Goal: Task Accomplishment & Management: Use online tool/utility

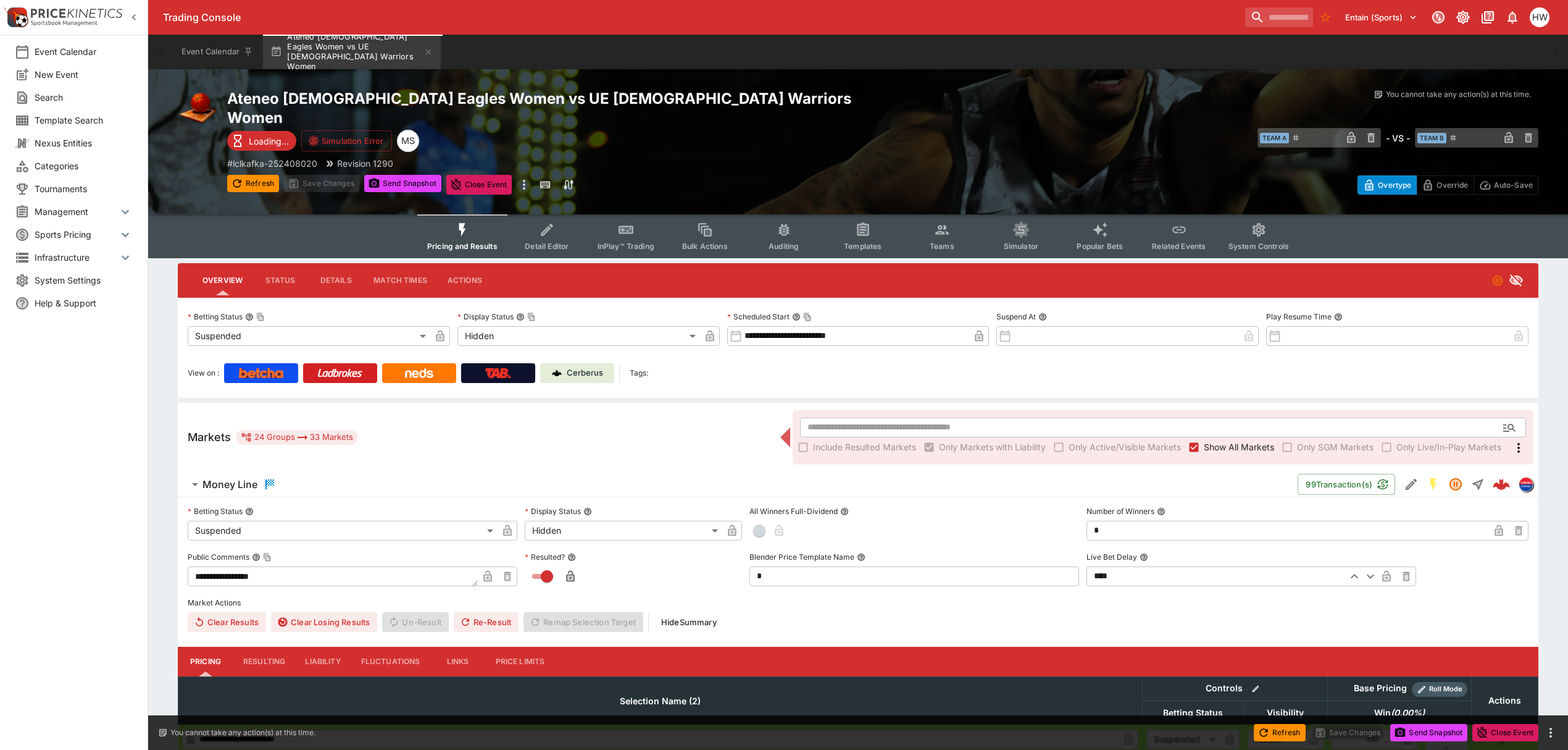
click at [1164, 477] on span "Money Line" at bounding box center [746, 484] width 1086 height 15
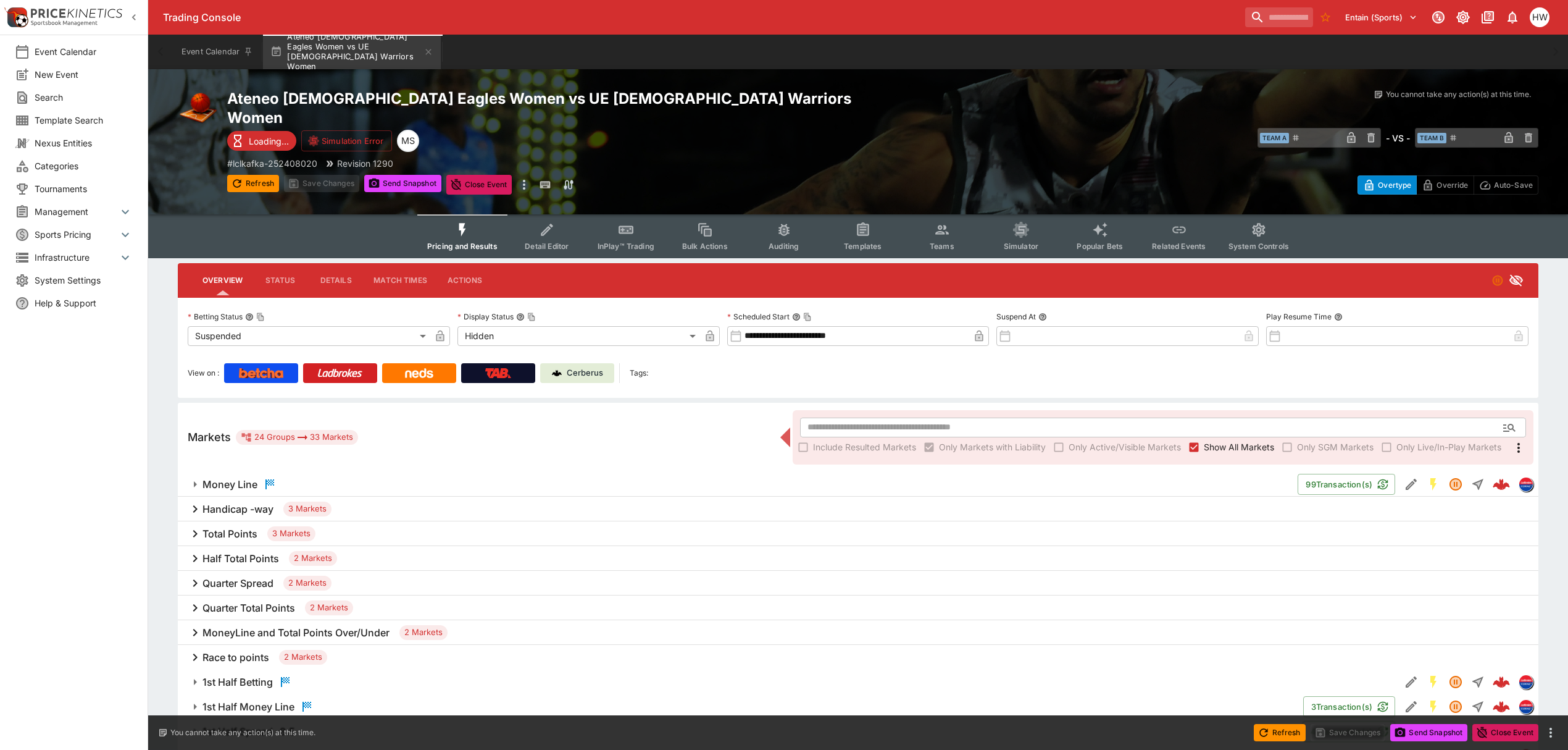
click at [231, 528] on h6 "Total Points" at bounding box center [230, 534] width 55 height 13
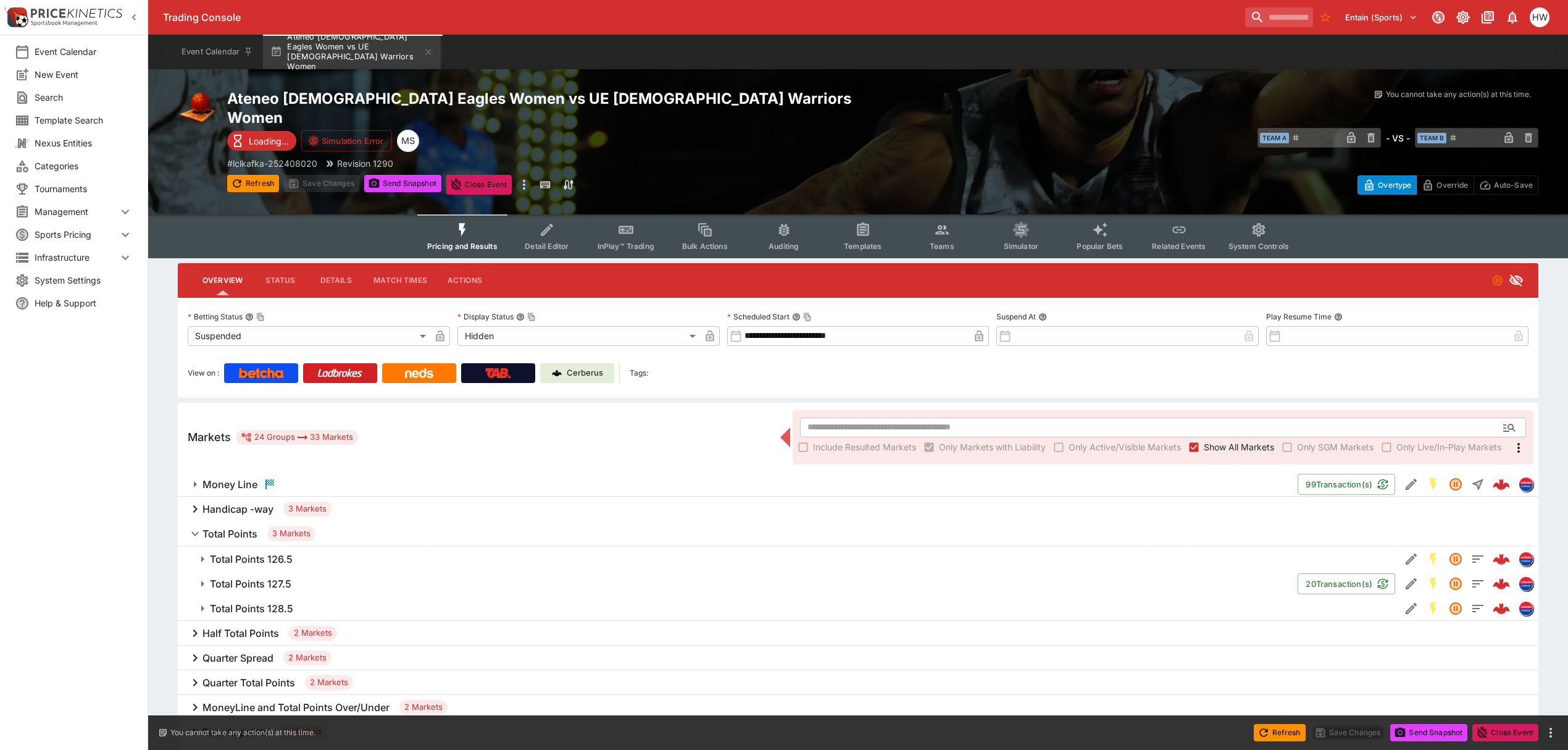
click at [251, 577] on h6 "Total Points 127.5" at bounding box center [251, 584] width 82 height 13
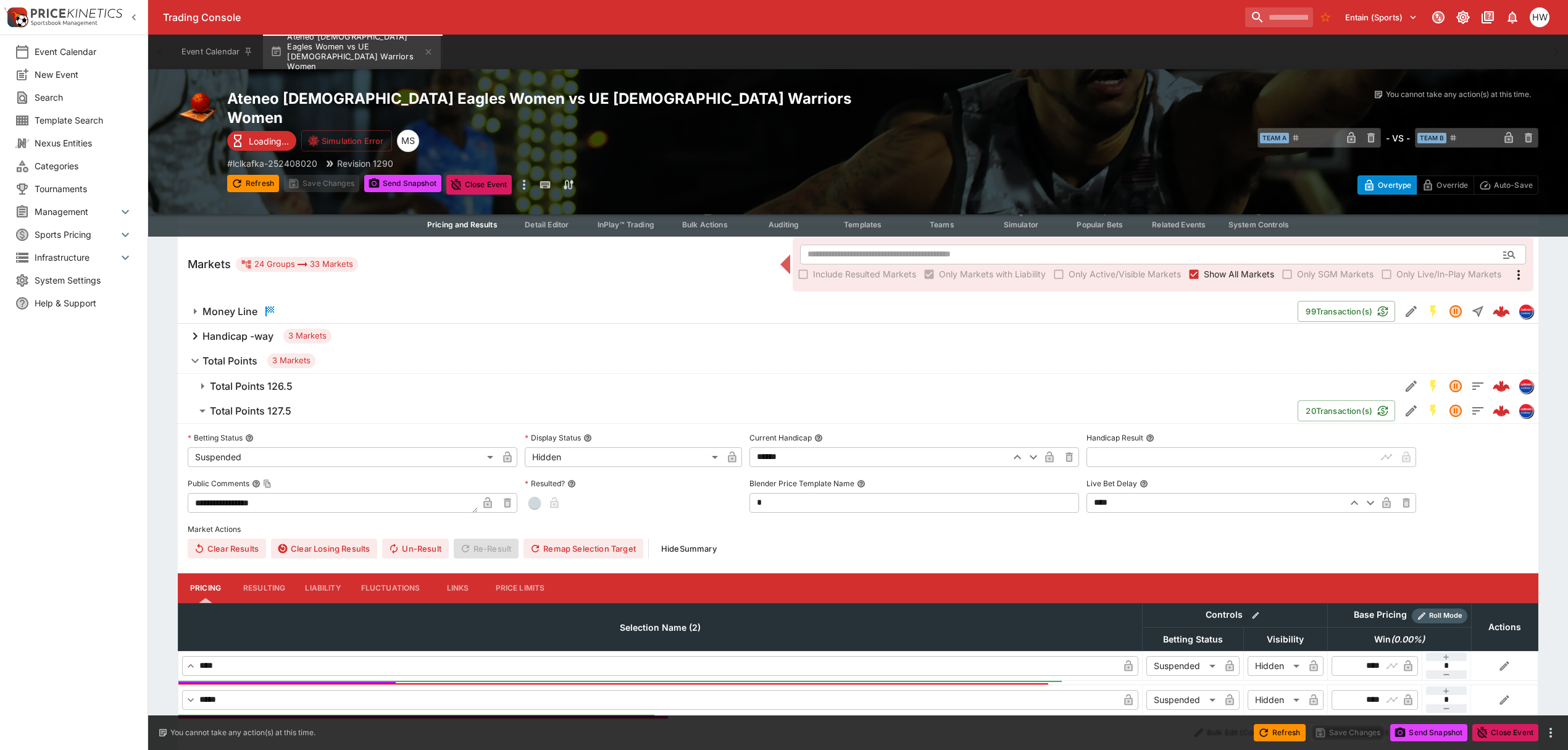
scroll to position [159, 0]
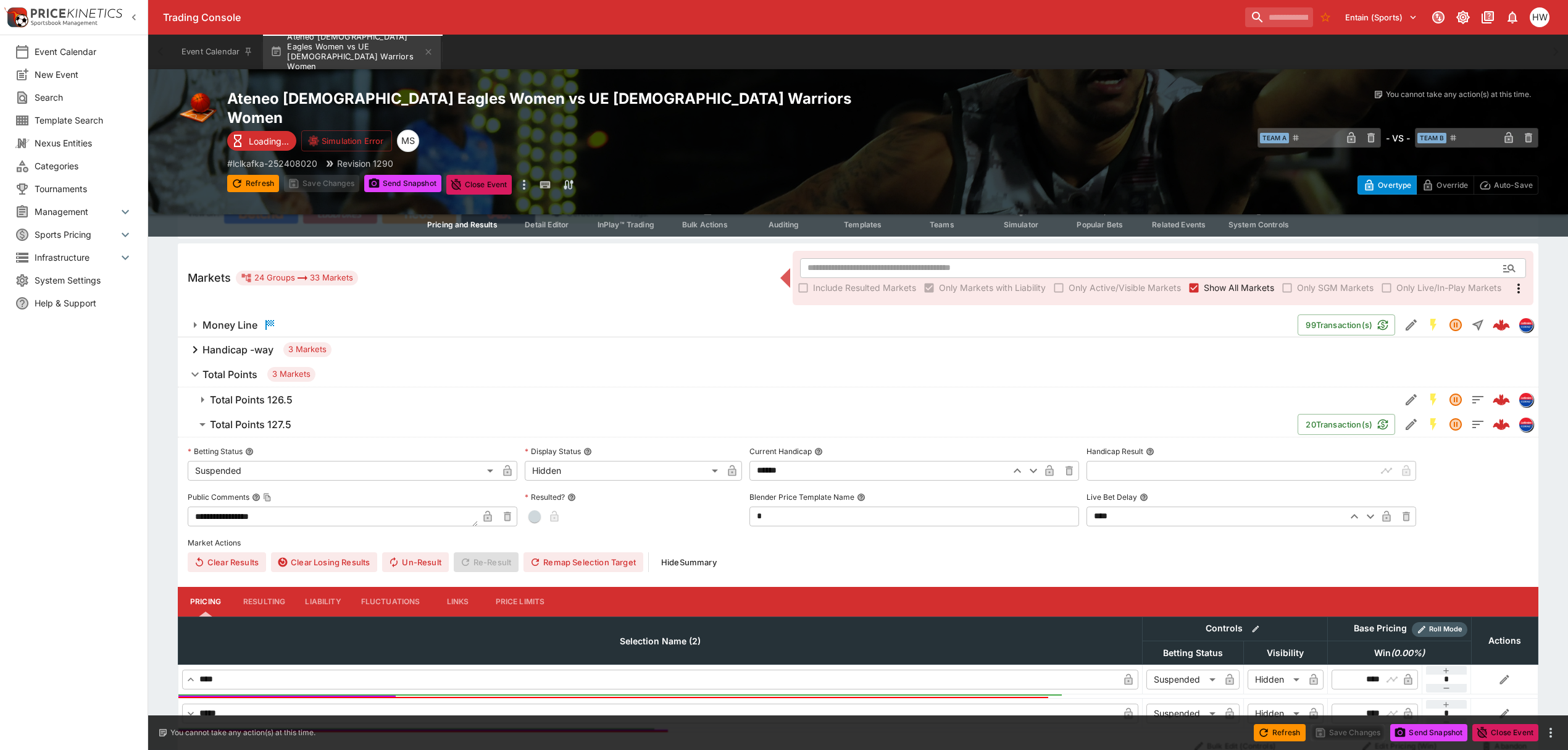
click at [249, 344] on h6 "Handicap -way" at bounding box center [238, 350] width 71 height 13
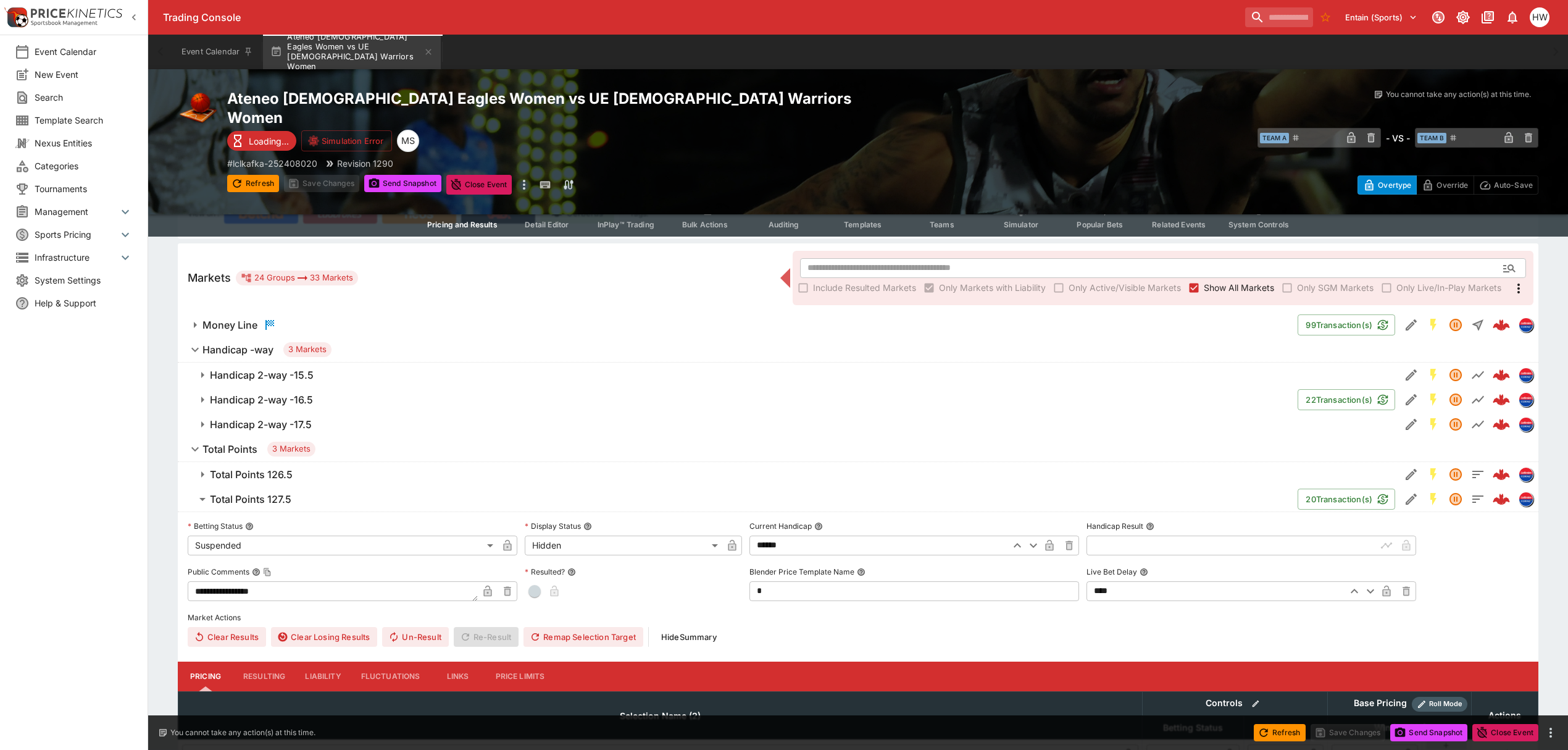
click at [276, 418] on h6 "Handicap 2-way -17.5" at bounding box center [261, 424] width 102 height 13
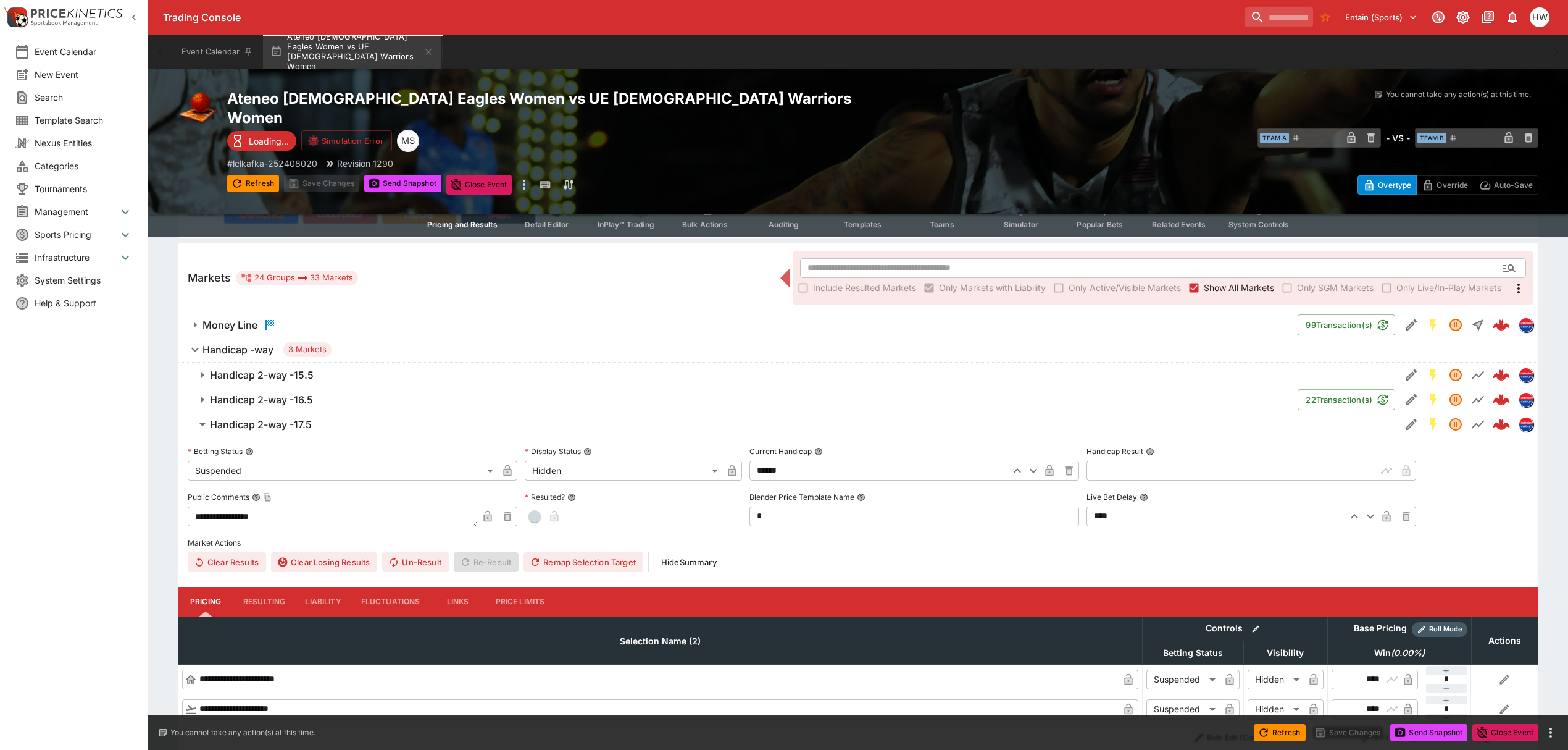
click at [283, 393] on h6 "Handicap 2-way -16.5" at bounding box center [262, 400] width 103 height 13
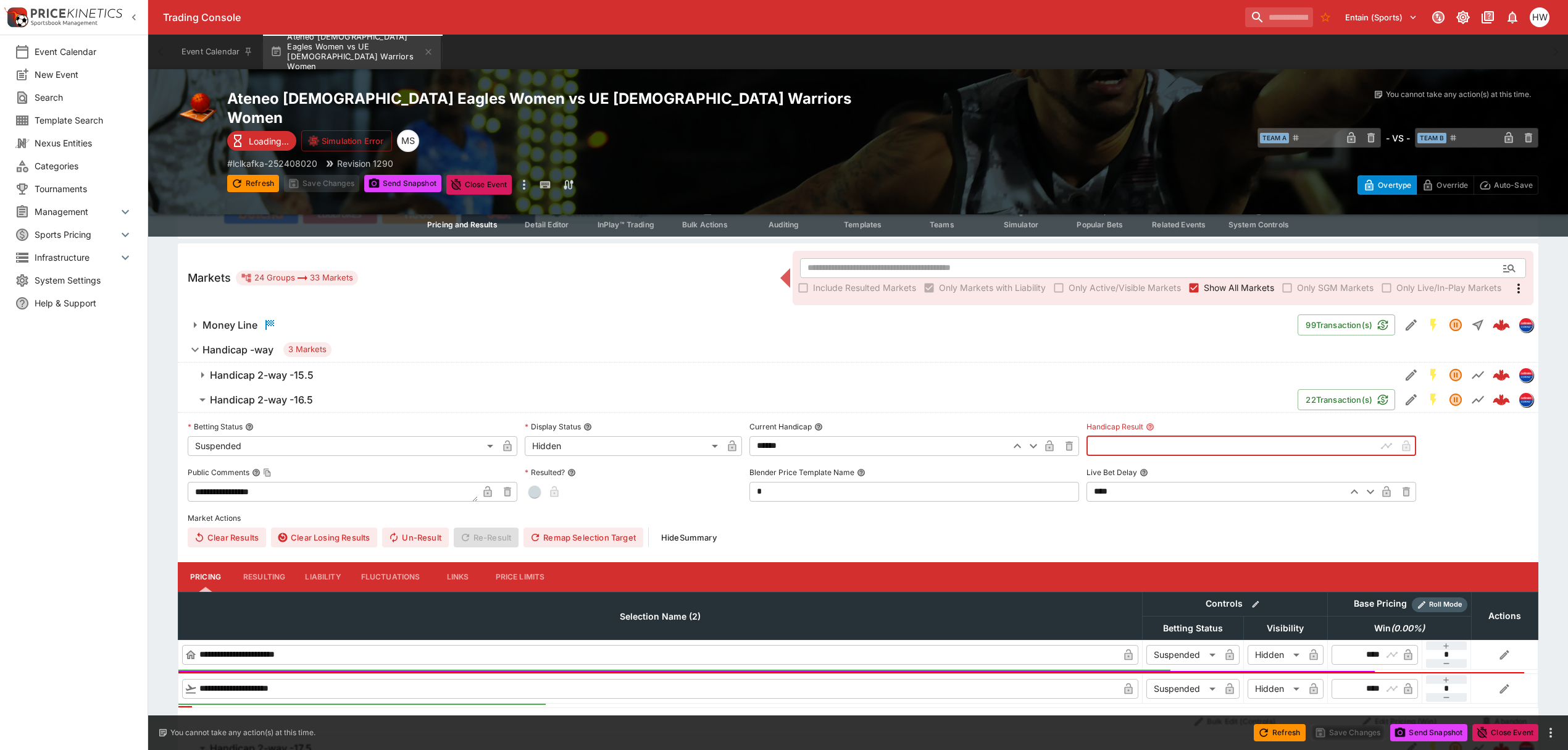
click at [1109, 436] on input "text" at bounding box center [1231, 446] width 290 height 20
type input "*****"
click at [262, 562] on button "Resulting" at bounding box center [264, 577] width 62 height 29
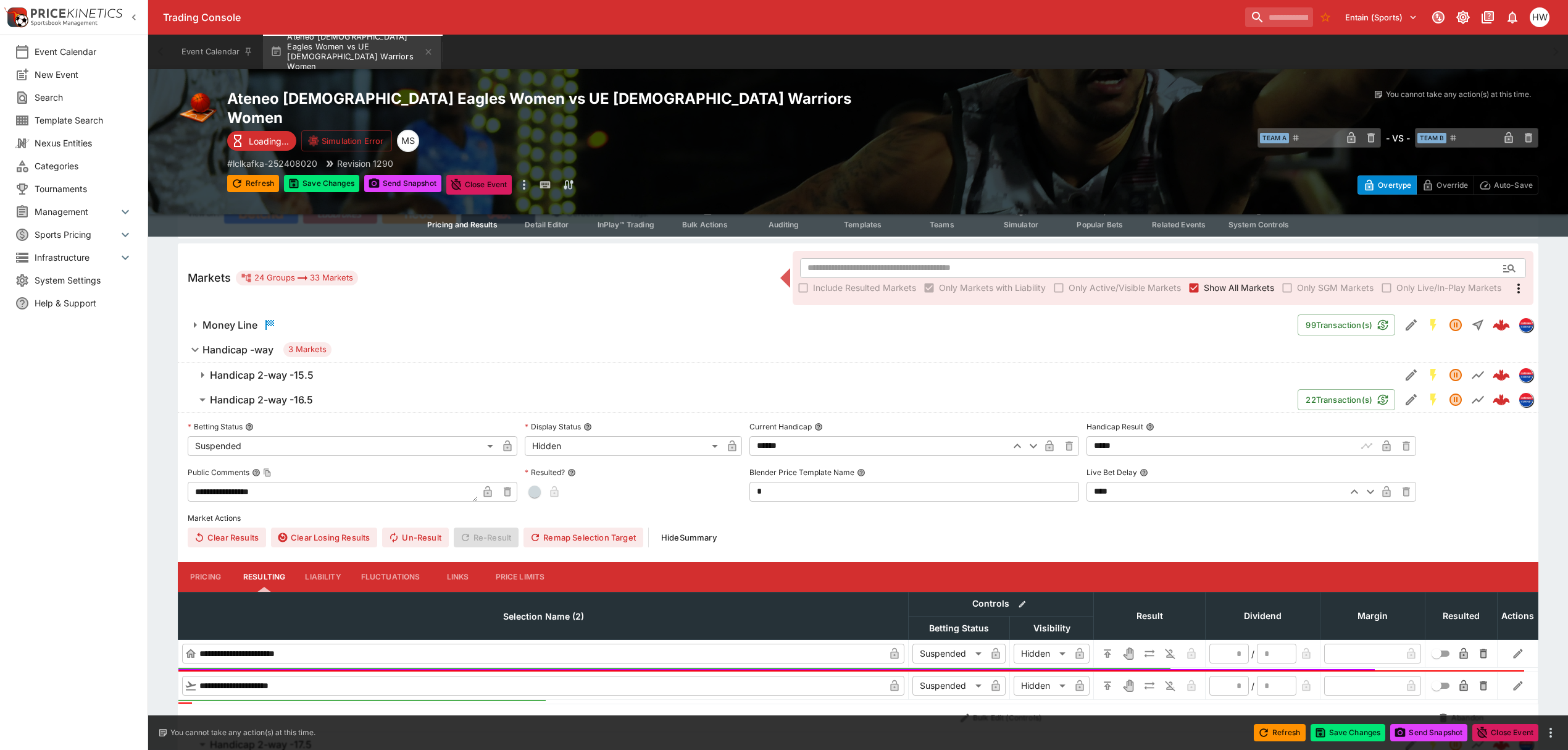
click at [535, 483] on div "**********" at bounding box center [858, 482] width 1341 height 130
click at [535, 482] on button "button" at bounding box center [535, 492] width 20 height 20
type input "*"
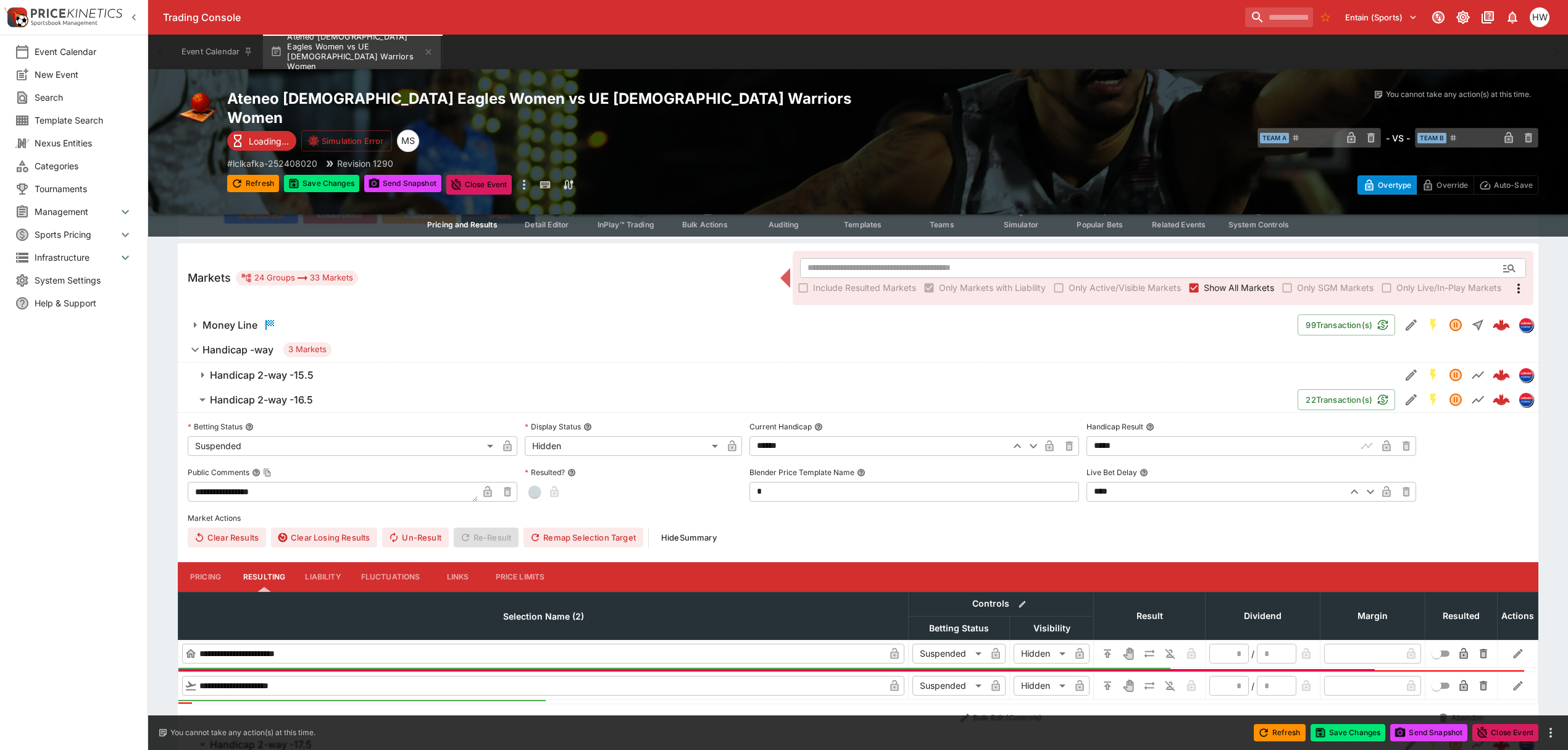
type input "*"
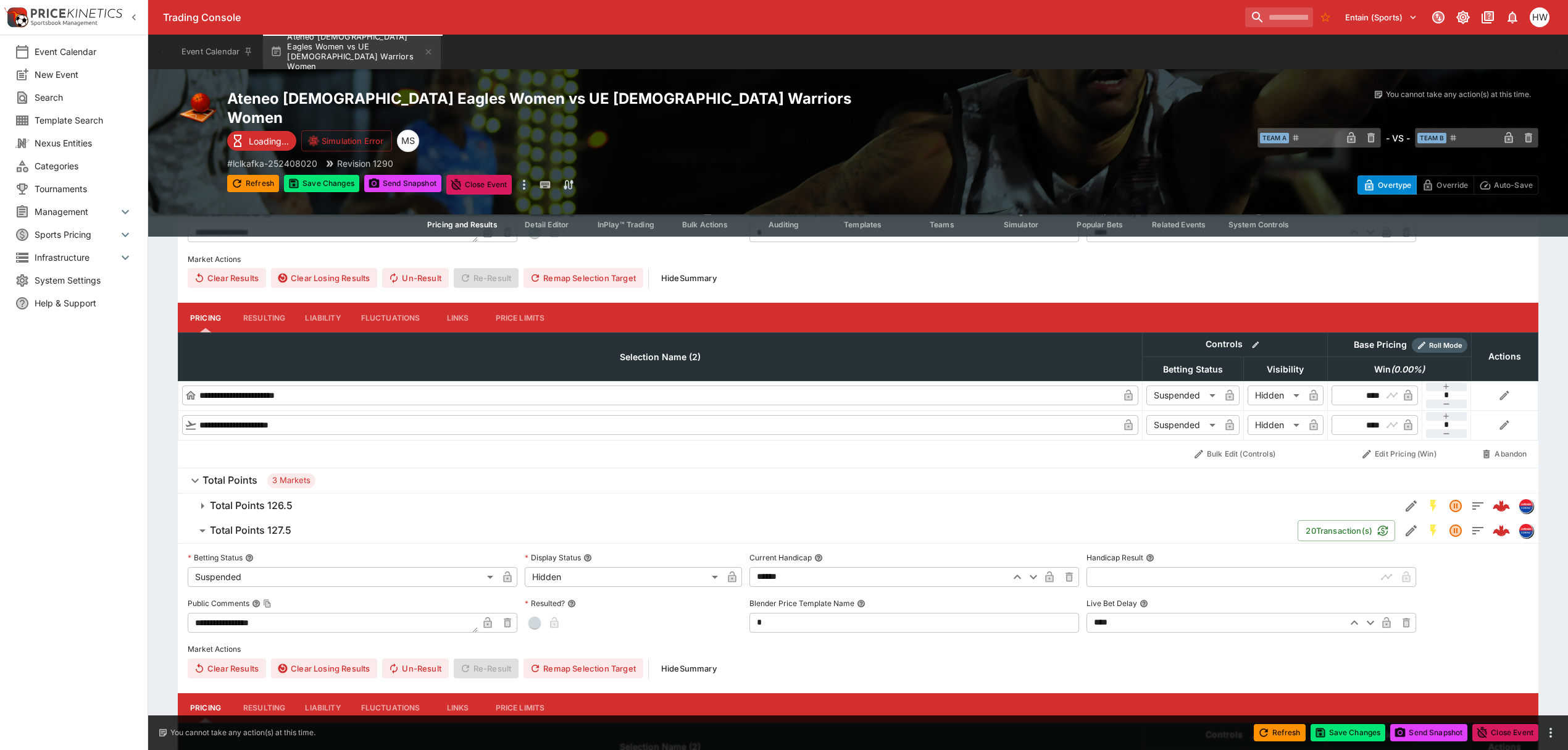
scroll to position [775, 0]
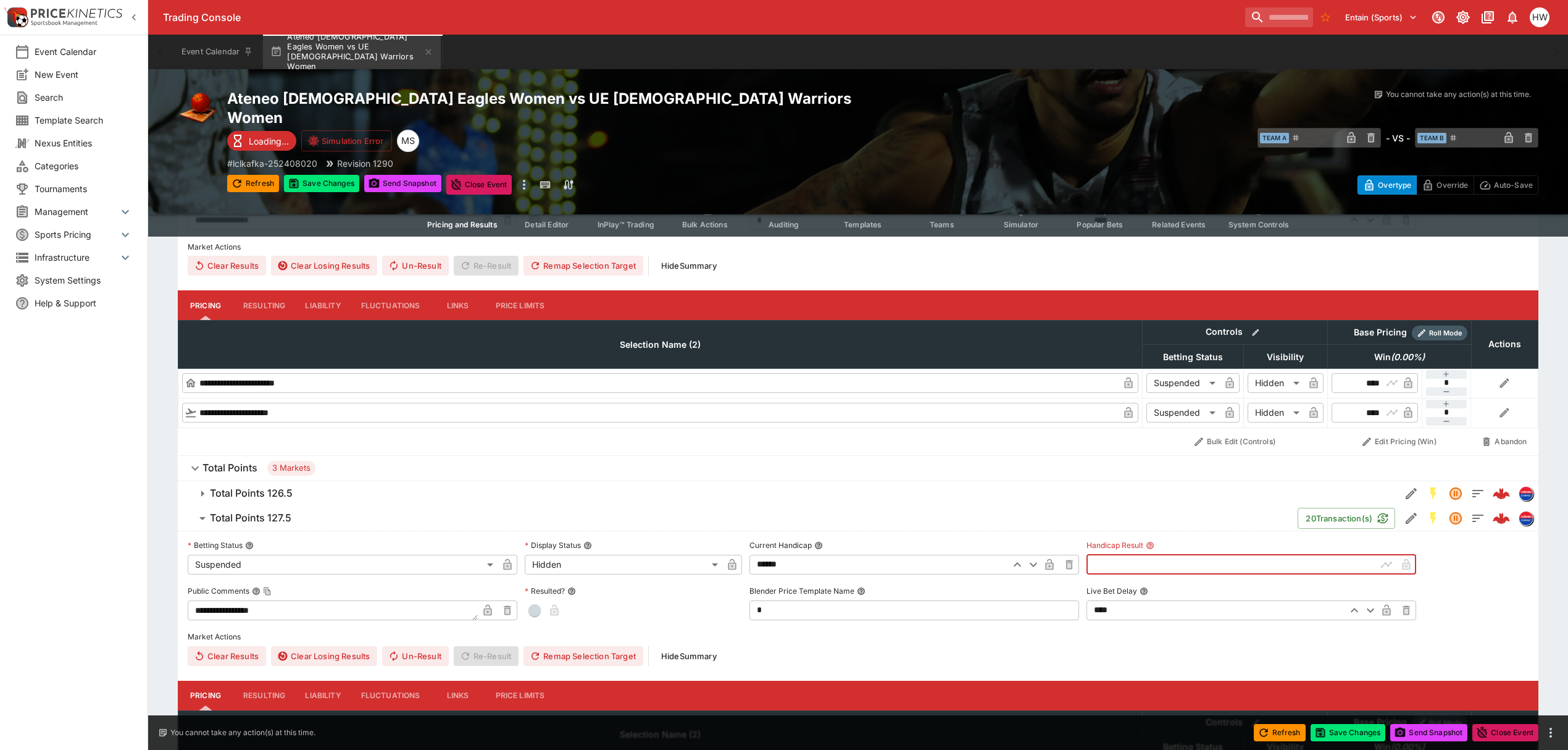
click at [1169, 555] on input "text" at bounding box center [1231, 564] width 290 height 20
type input "******"
click at [540, 604] on span "button" at bounding box center [534, 610] width 12 height 12
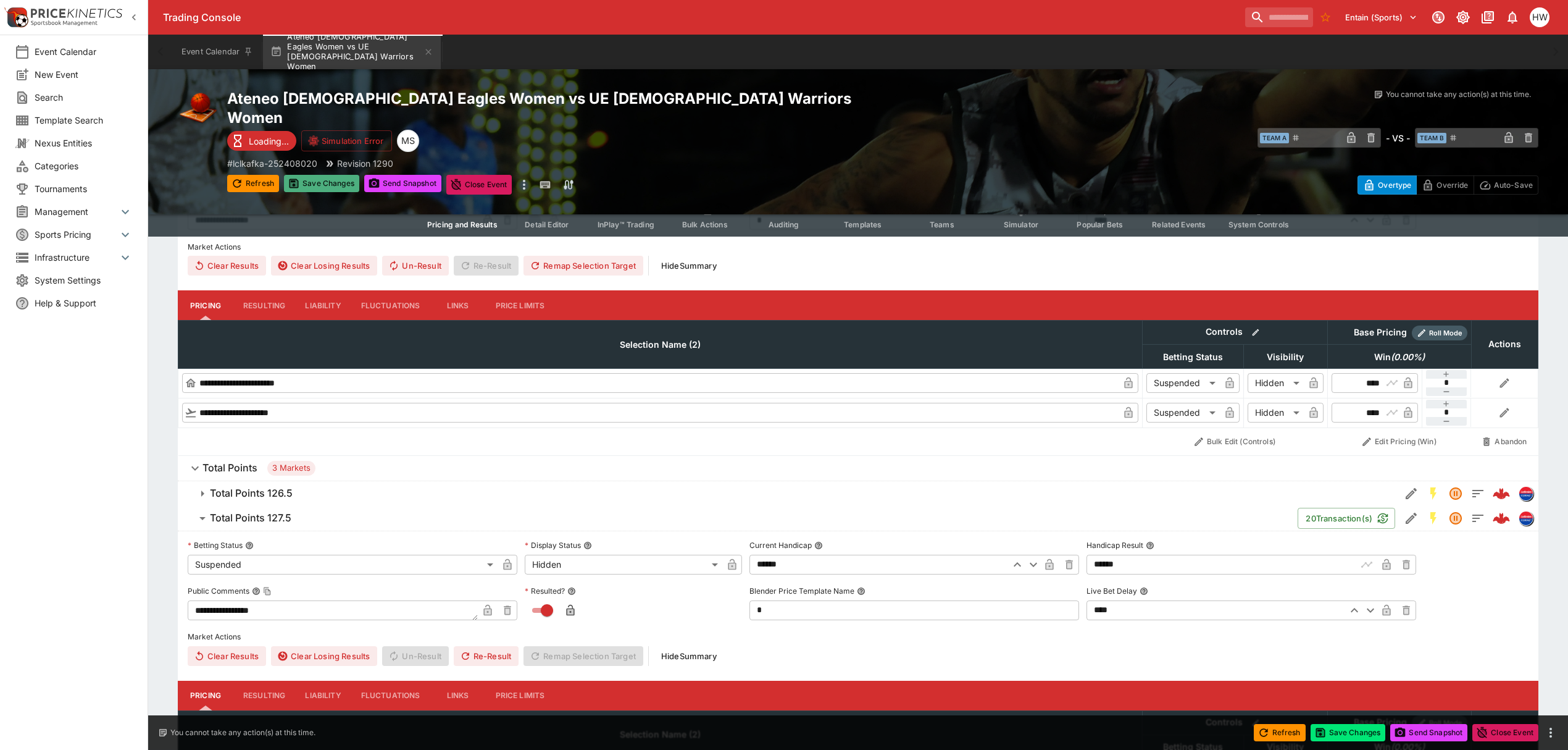
click at [322, 175] on button "Save Changes" at bounding box center [321, 183] width 75 height 17
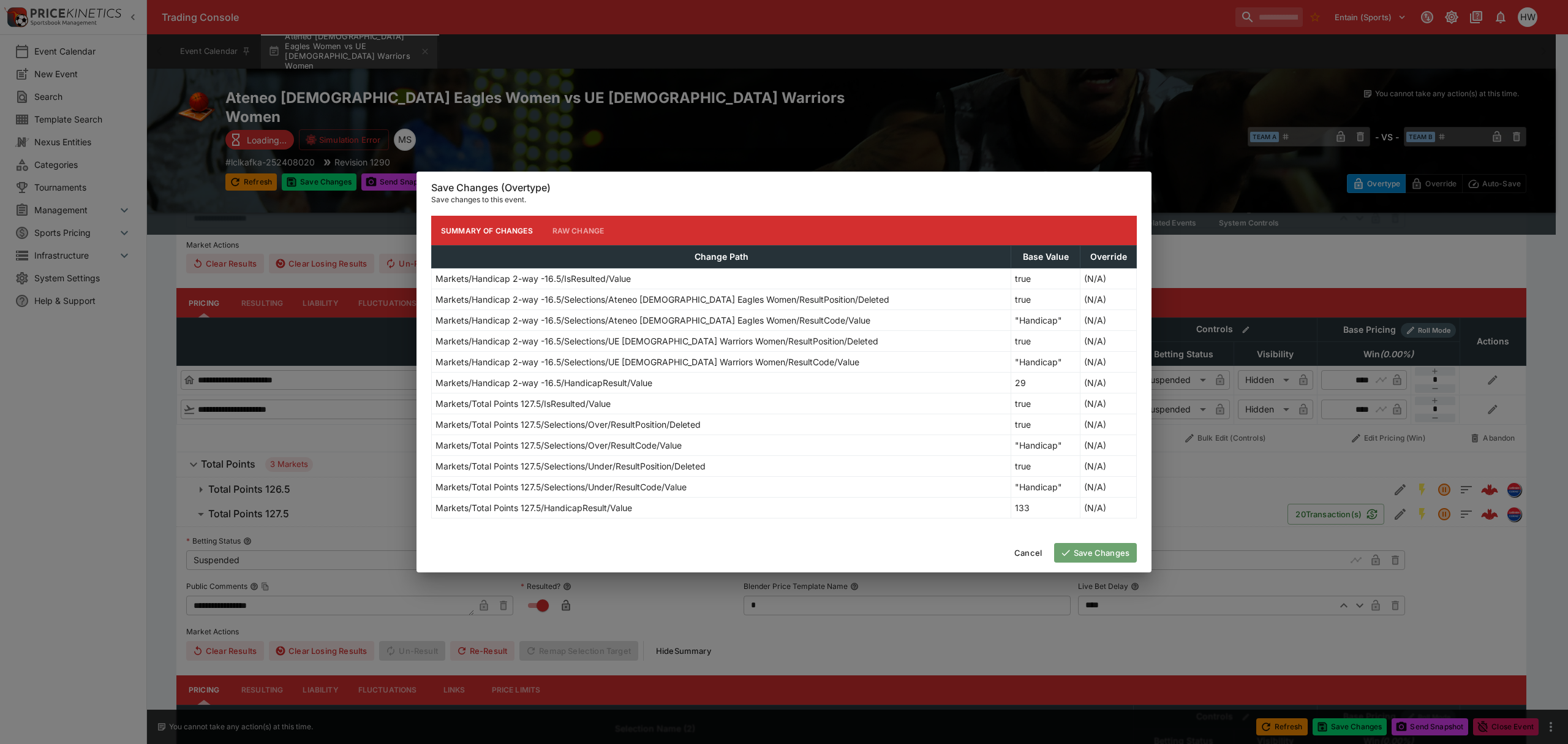
click at [1078, 557] on button "Save Changes" at bounding box center [1096, 553] width 83 height 19
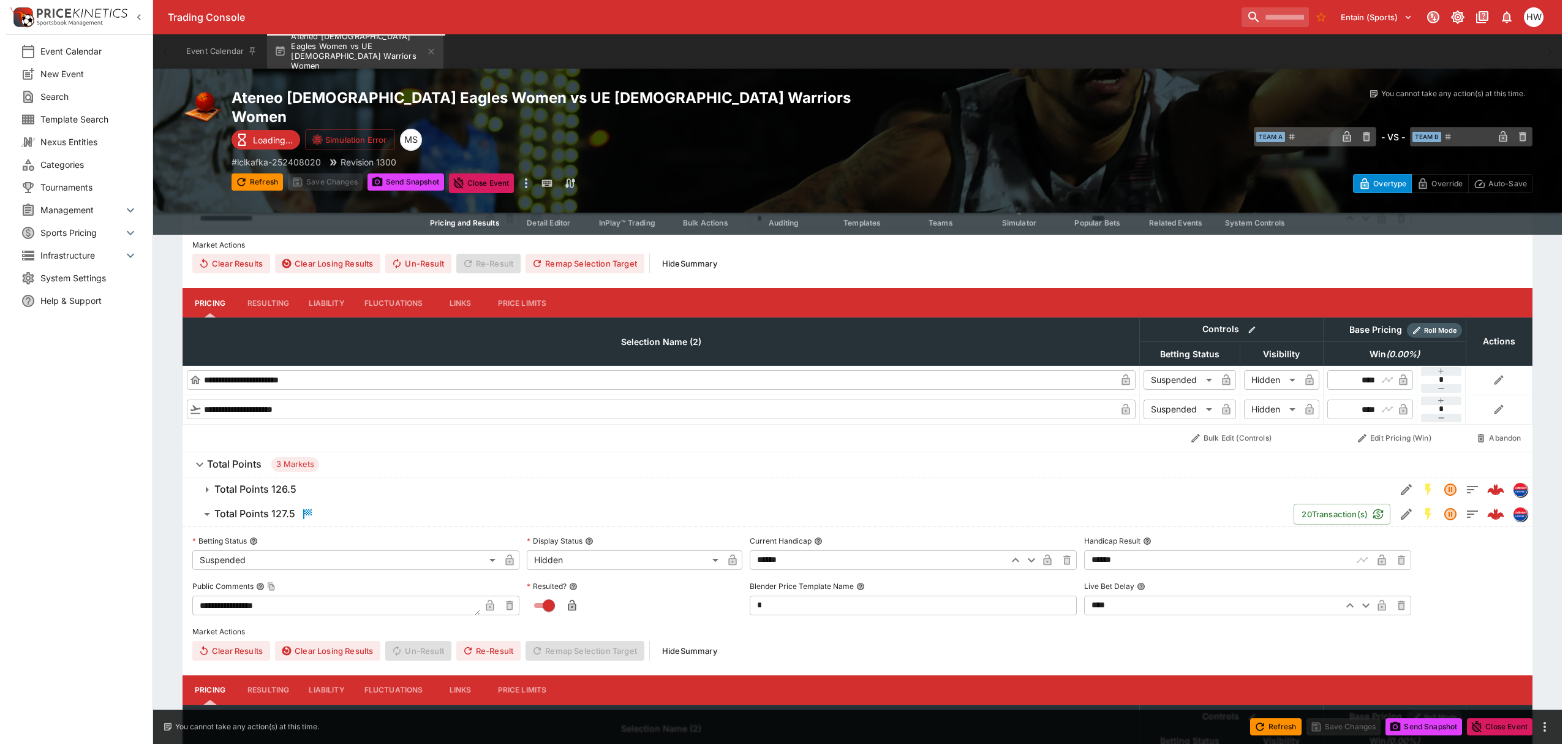
scroll to position [0, 0]
